Goal: Information Seeking & Learning: Learn about a topic

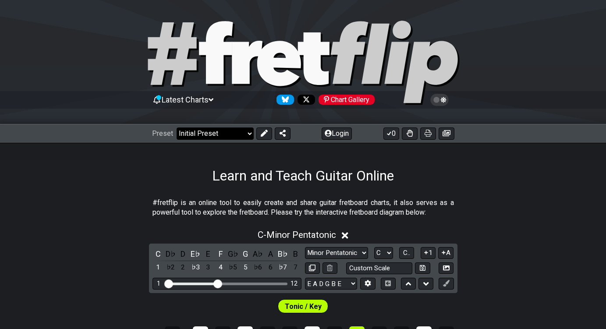
click at [228, 131] on select "Welcome to #fretflip! Initial Preset Custom Preset Minor Pentatonic Major Penta…" at bounding box center [215, 133] width 77 height 12
click at [177, 127] on select "Welcome to #fretflip! Initial Preset Custom Preset Minor Pentatonic Major Penta…" at bounding box center [215, 133] width 77 height 12
select select "/minor-pentatonic"
select select "C"
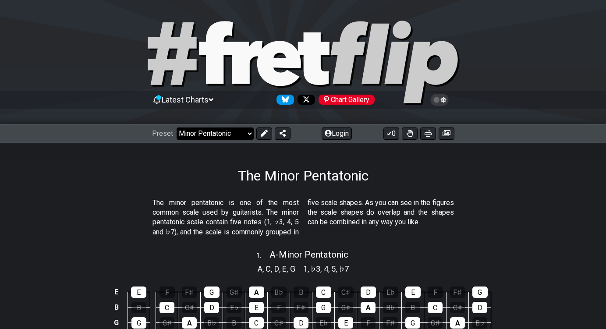
click at [232, 131] on select "Welcome to #fretflip! Initial Preset Custom Preset Minor Pentatonic Major Penta…" at bounding box center [215, 133] width 77 height 12
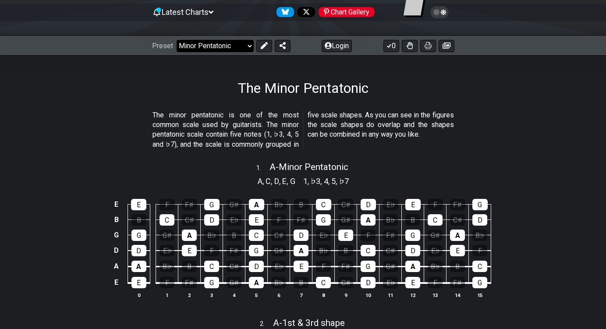
click at [216, 49] on select "Welcome to #fretflip! Initial Preset Custom Preset Minor Pentatonic Major Penta…" at bounding box center [215, 46] width 77 height 12
click at [177, 40] on select "Welcome to #fretflip! Initial Preset Custom Preset Minor Pentatonic Major Penta…" at bounding box center [215, 46] width 77 height 12
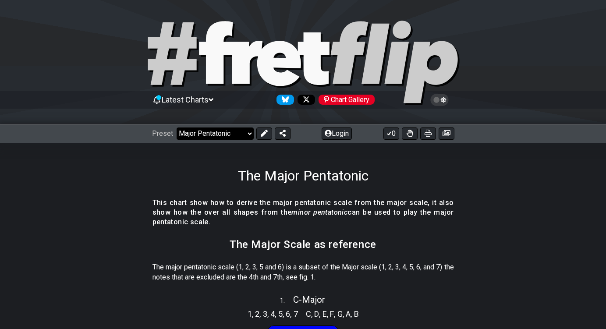
click at [206, 134] on select "Welcome to #fretflip! Initial Preset Custom Preset Minor Pentatonic Major Penta…" at bounding box center [215, 133] width 77 height 12
click at [177, 127] on select "Welcome to #fretflip! Initial Preset Custom Preset Minor Pentatonic Major Penta…" at bounding box center [215, 133] width 77 height 12
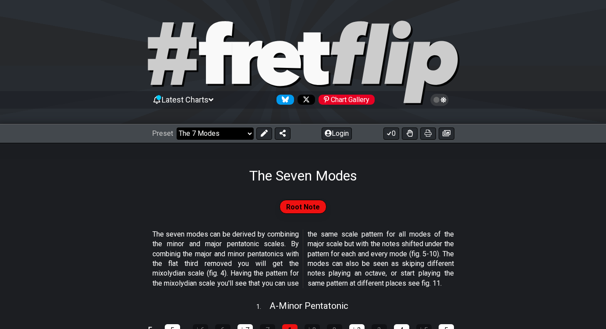
click at [215, 136] on select "Welcome to #fretflip! Initial Preset Custom Preset Minor Pentatonic Major Penta…" at bounding box center [215, 133] width 77 height 12
click at [177, 127] on select "Welcome to #fretflip! Initial Preset Custom Preset Minor Pentatonic Major Penta…" at bounding box center [215, 133] width 77 height 12
select select "/guitar-scales"
select select "C"
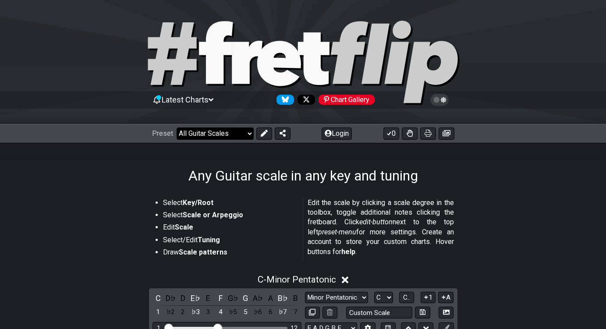
click at [197, 139] on select "Welcome to #fretflip! Initial Preset Custom Preset Minor Pentatonic Major Penta…" at bounding box center [215, 133] width 77 height 12
click at [177, 127] on select "Welcome to #fretflip! Initial Preset Custom Preset Minor Pentatonic Major Penta…" at bounding box center [215, 133] width 77 height 12
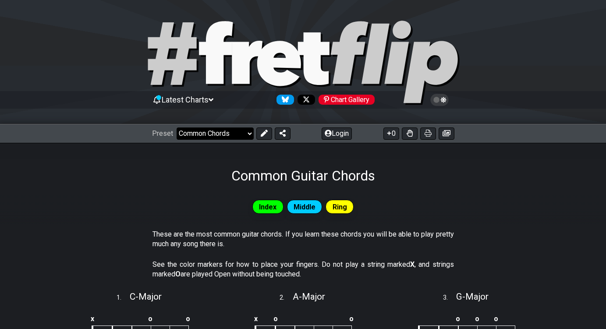
click at [210, 133] on select "Welcome to #fretflip! Initial Preset Custom Preset Minor Pentatonic Major Penta…" at bounding box center [215, 133] width 77 height 12
click at [177, 127] on select "Welcome to #fretflip! Initial Preset Custom Preset Minor Pentatonic Major Penta…" at bounding box center [215, 133] width 77 height 12
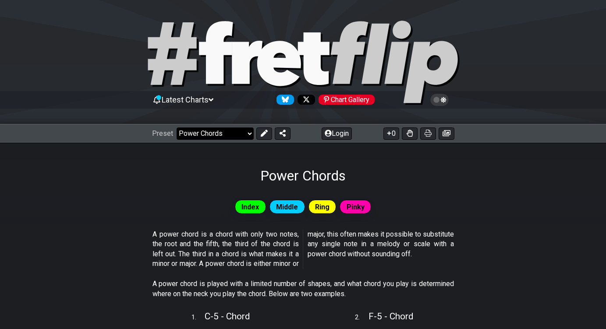
click at [220, 132] on select "Welcome to #fretflip! Initial Preset Custom Preset Minor Pentatonic Major Penta…" at bounding box center [215, 133] width 77 height 12
click at [177, 127] on select "Welcome to #fretflip! Initial Preset Custom Preset Minor Pentatonic Major Penta…" at bounding box center [215, 133] width 77 height 12
drag, startPoint x: 225, startPoint y: 131, endPoint x: 224, endPoint y: 137, distance: 5.8
click at [225, 131] on select "Welcome to #fretflip! Initial Preset Custom Preset Minor Pentatonic Major Penta…" at bounding box center [215, 133] width 77 height 12
click at [177, 127] on select "Welcome to #fretflip! Initial Preset Custom Preset Minor Pentatonic Major Penta…" at bounding box center [215, 133] width 77 height 12
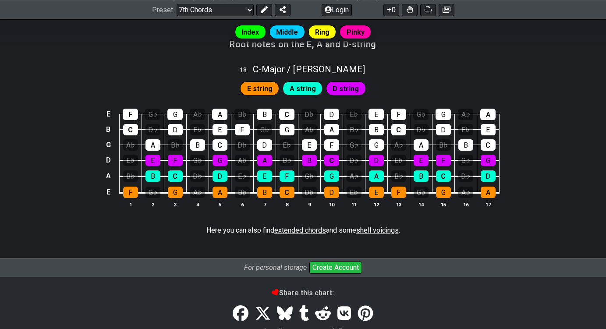
scroll to position [832, 0]
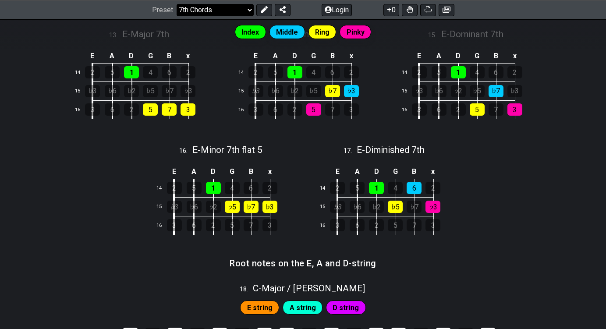
click at [209, 14] on select "Welcome to #fretflip! Initial Preset Custom Preset Minor Pentatonic Major Penta…" at bounding box center [215, 10] width 77 height 12
click at [177, 16] on select "Welcome to #fretflip! Initial Preset Custom Preset Minor Pentatonic Major Penta…" at bounding box center [215, 10] width 77 height 12
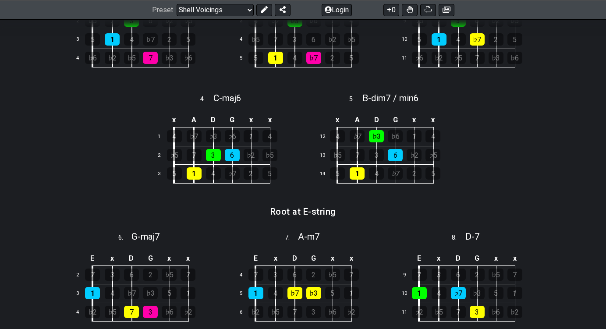
scroll to position [394, 0]
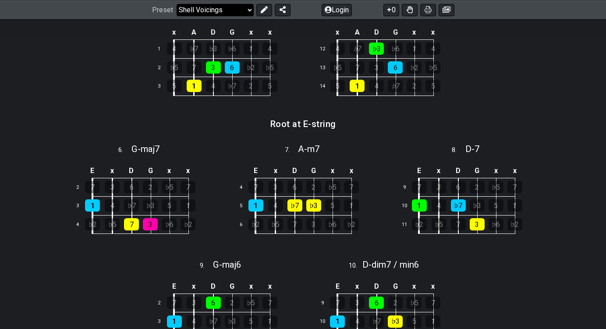
click at [220, 9] on select "Welcome to #fretflip! Initial Preset Custom Preset Minor Pentatonic Major Penta…" at bounding box center [215, 10] width 77 height 12
click at [177, 16] on select "Welcome to #fretflip! Initial Preset Custom Preset Minor Pentatonic Major Penta…" at bounding box center [215, 10] width 77 height 12
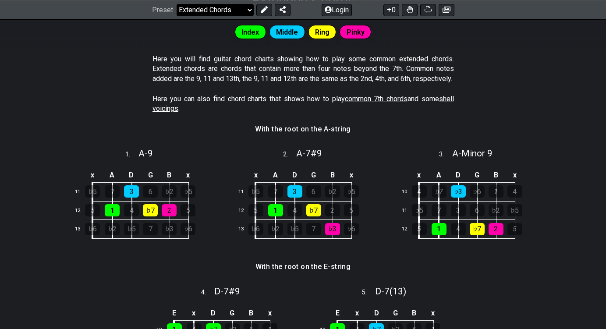
scroll to position [44, 0]
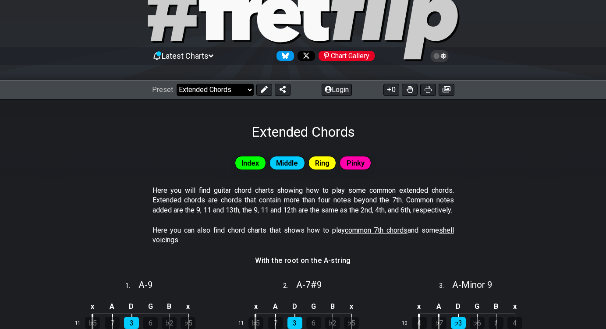
click at [217, 90] on select "Welcome to #fretflip! Initial Preset Custom Preset Minor Pentatonic Major Penta…" at bounding box center [215, 90] width 77 height 12
click at [177, 84] on select "Welcome to #fretflip! Initial Preset Custom Preset Minor Pentatonic Major Penta…" at bounding box center [215, 90] width 77 height 12
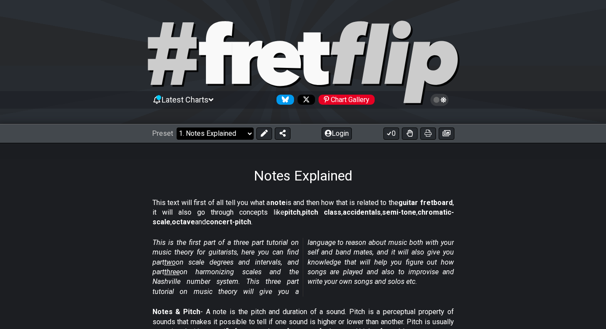
click at [238, 131] on select "Welcome to #fretflip! Initial Preset Custom Preset Minor Pentatonic Major Penta…" at bounding box center [215, 133] width 77 height 12
click at [177, 127] on select "Welcome to #fretflip! Initial Preset Custom Preset Minor Pentatonic Major Penta…" at bounding box center [215, 133] width 77 height 12
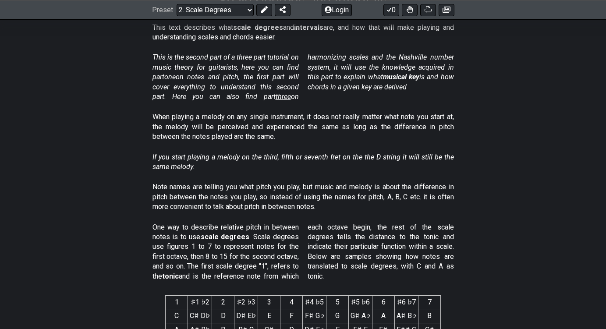
scroll to position [88, 0]
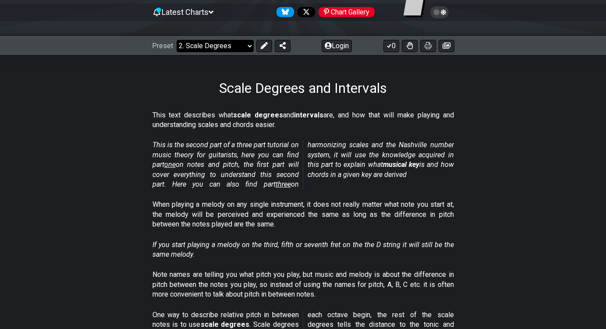
click at [206, 46] on select "Welcome to #fretflip! Initial Preset Custom Preset Minor Pentatonic Major Penta…" at bounding box center [215, 46] width 77 height 12
click at [177, 40] on select "Welcome to #fretflip! Initial Preset Custom Preset Minor Pentatonic Major Penta…" at bounding box center [215, 46] width 77 height 12
select select "/major-triad-arpeggios"
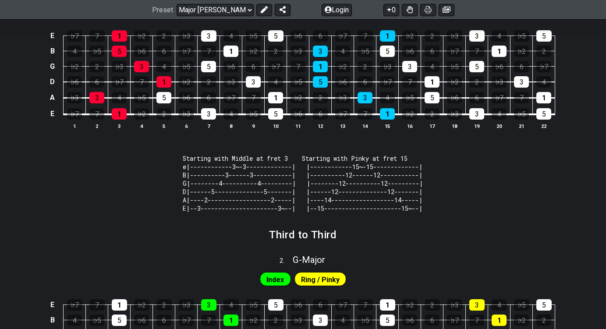
scroll to position [219, 0]
